Goal: Navigation & Orientation: Go to known website

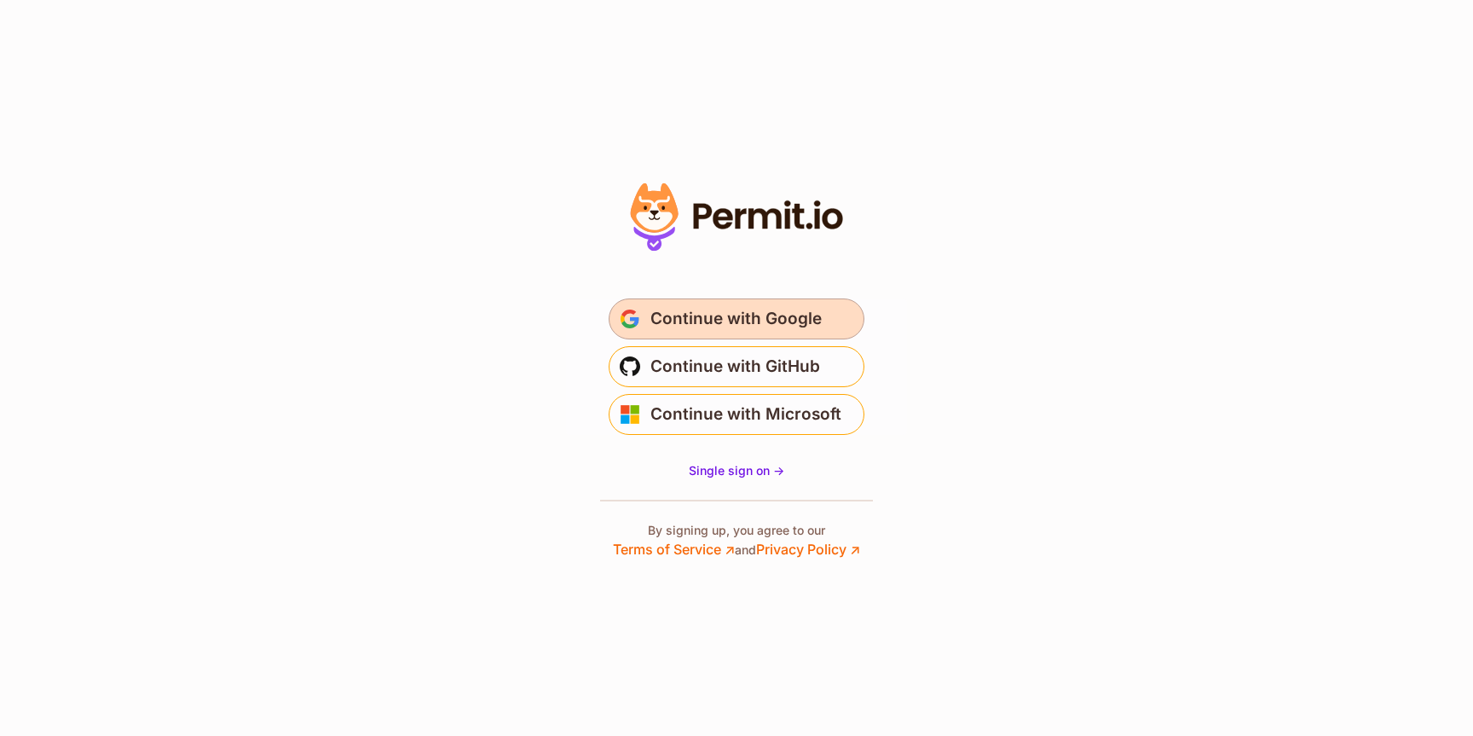
click at [713, 323] on span "Continue with Google" at bounding box center [735, 318] width 171 height 27
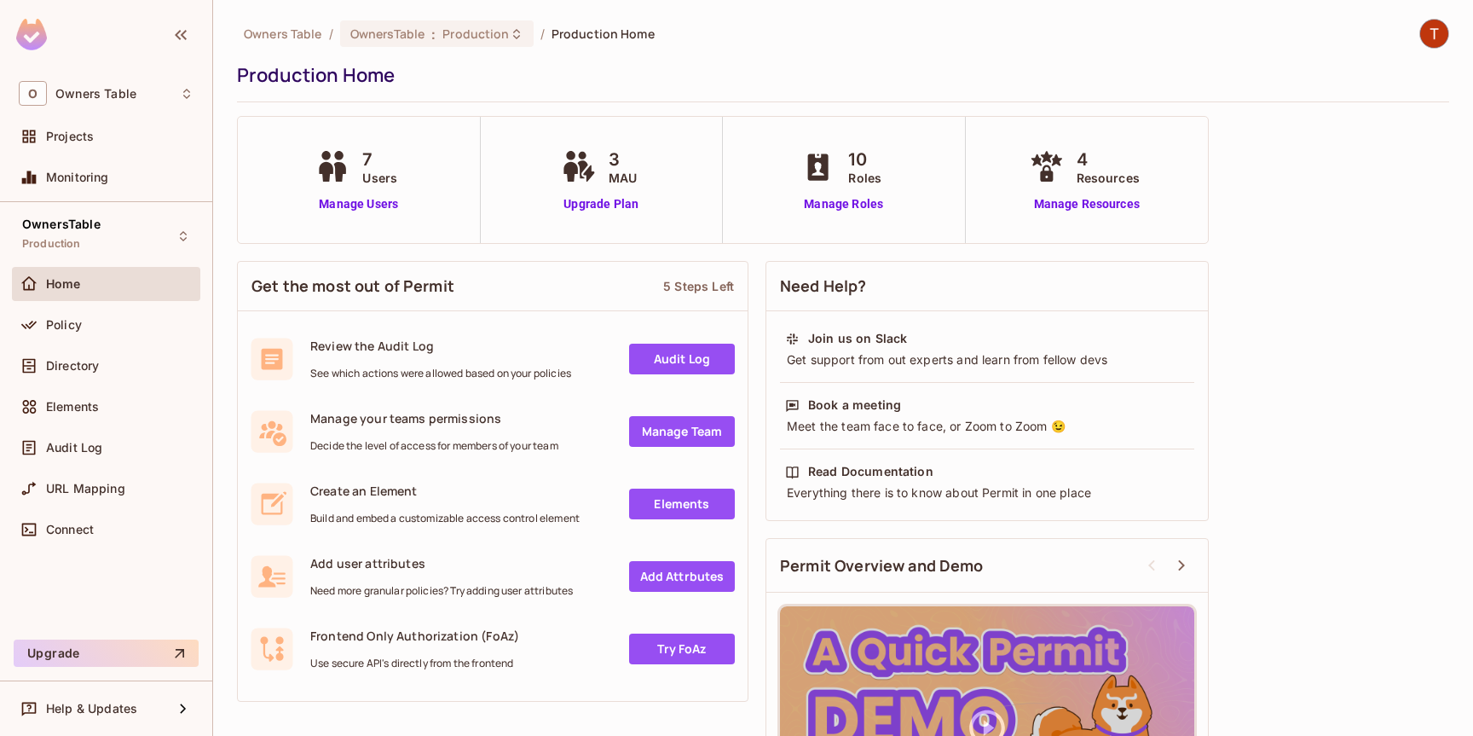
click at [1308, 136] on div "Owners Table / OwnersTable : Production / Production Home Production Home 7 Use…" at bounding box center [843, 448] width 1212 height 858
click at [1337, 235] on div "Owners Table / OwnersTable : Production / Production Home Production Home 7 Use…" at bounding box center [843, 448] width 1212 height 858
click at [1240, 99] on div "Owners Table / OwnersTable : Production / Production Home Production Home" at bounding box center [843, 61] width 1212 height 84
click at [1294, 592] on div "Get the most out of Permit 5 Steps Left Review the Audit Log See which actions …" at bounding box center [843, 564] width 1212 height 625
click at [1315, 111] on div "Owners Table / OwnersTable : Production / Production Home Production Home 7 Use…" at bounding box center [843, 448] width 1212 height 858
